Goal: Transaction & Acquisition: Book appointment/travel/reservation

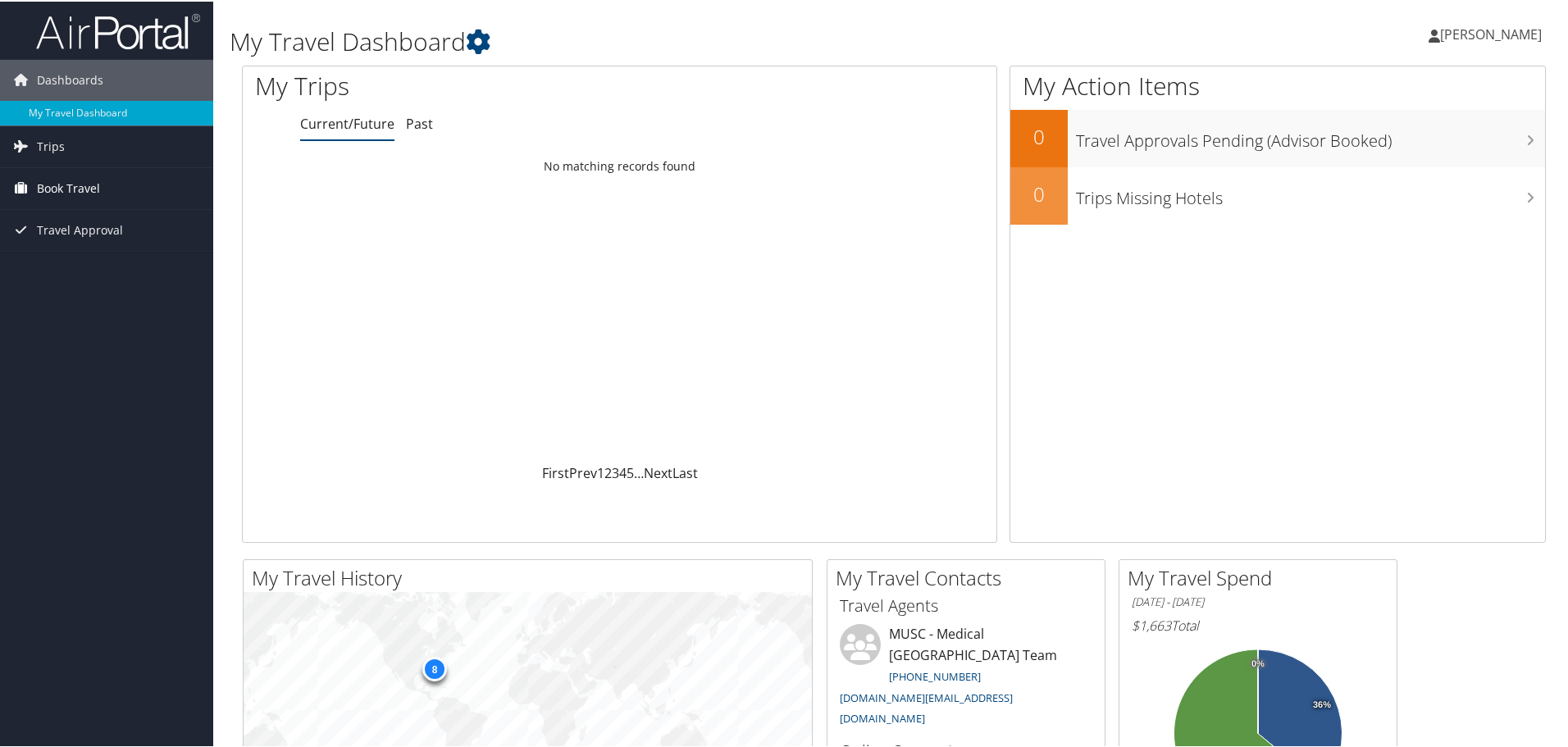
click at [120, 194] on link "Book Travel" at bounding box center [106, 187] width 213 height 41
click at [81, 259] on link "Book/Manage Online Trips" at bounding box center [106, 269] width 213 height 25
